Goal: Information Seeking & Learning: Learn about a topic

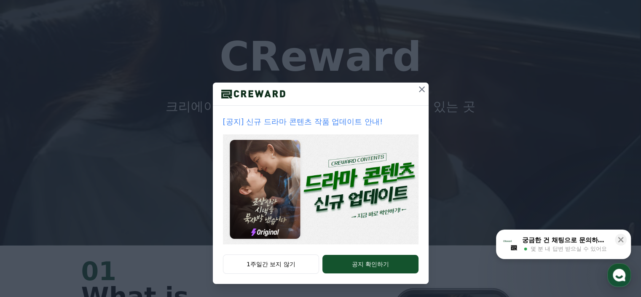
scroll to position [84, 0]
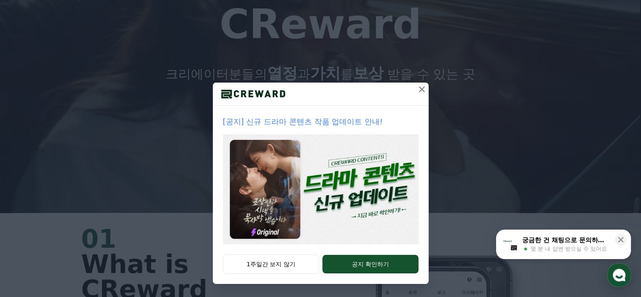
click at [417, 90] on icon at bounding box center [422, 89] width 10 height 10
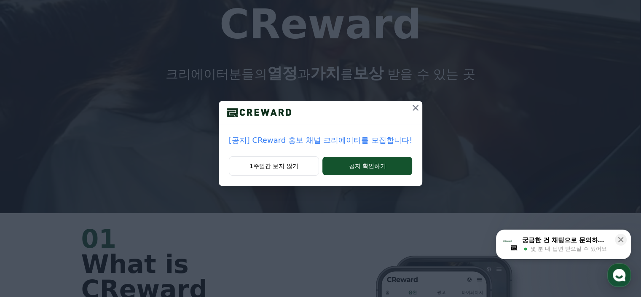
scroll to position [0, 0]
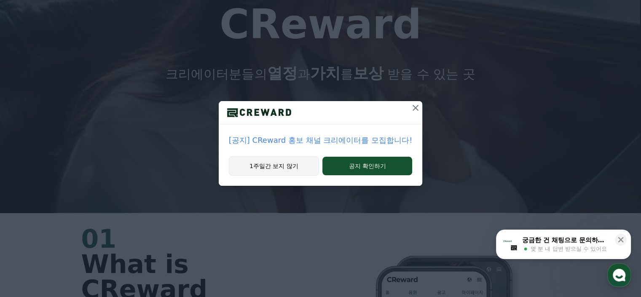
click at [290, 166] on button "1주일간 보지 않기" at bounding box center [274, 165] width 90 height 19
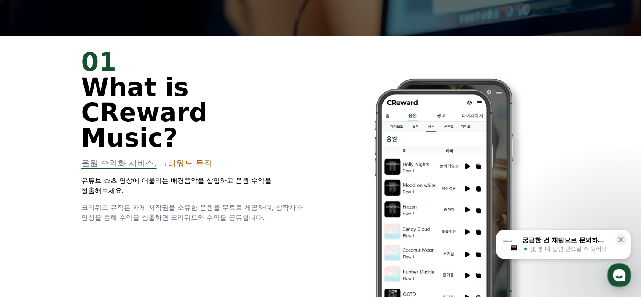
scroll to position [295, 0]
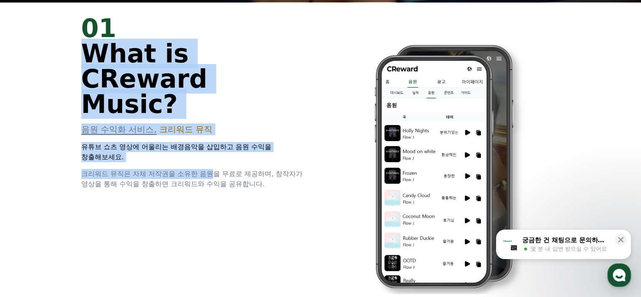
drag, startPoint x: 89, startPoint y: 55, endPoint x: 217, endPoint y: 153, distance: 160.8
click at [217, 153] on div "01 What is CReward Music? 음원 수익화 서비스, 크리워드 뮤직 유튜브 쇼츠 영상에 어울리는 배경음악을 삽입하고 음원 수익을…" at bounding box center [195, 103] width 229 height 174
click at [217, 170] on span "크리워드 뮤직은 자체 저작권을 소유한 음원을 무료로 제공하며, 창작자가 영상을 통해 수익을 창출하면 크리워드와 수익을 공유합니다." at bounding box center [192, 179] width 222 height 18
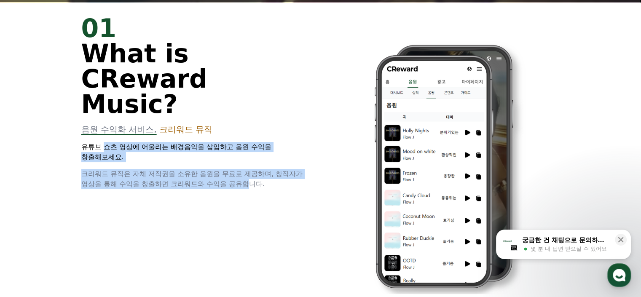
drag, startPoint x: 106, startPoint y: 123, endPoint x: 253, endPoint y: 164, distance: 152.7
click at [253, 164] on div "01 What is CReward Music? 음원 수익화 서비스, 크리워드 뮤직 유튜브 쇼츠 영상에 어울리는 배경음악을 삽입하고 음원 수익을…" at bounding box center [321, 160] width 506 height 317
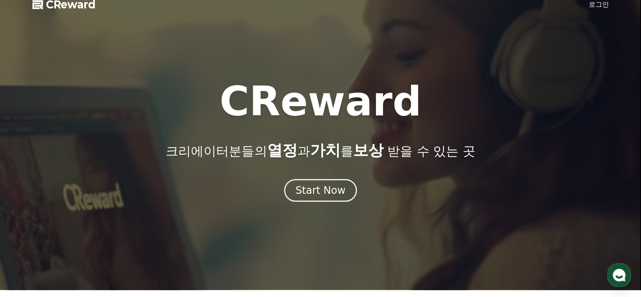
scroll to position [0, 0]
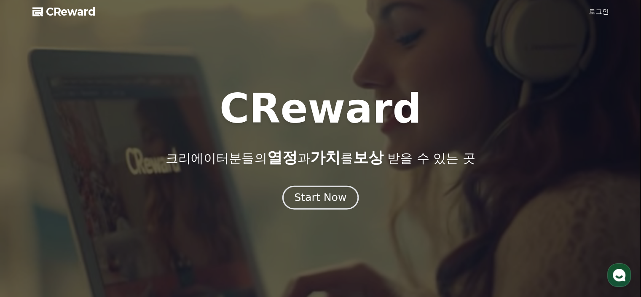
click at [336, 191] on div "Start Now" at bounding box center [320, 197] width 52 height 14
